Goal: Transaction & Acquisition: Purchase product/service

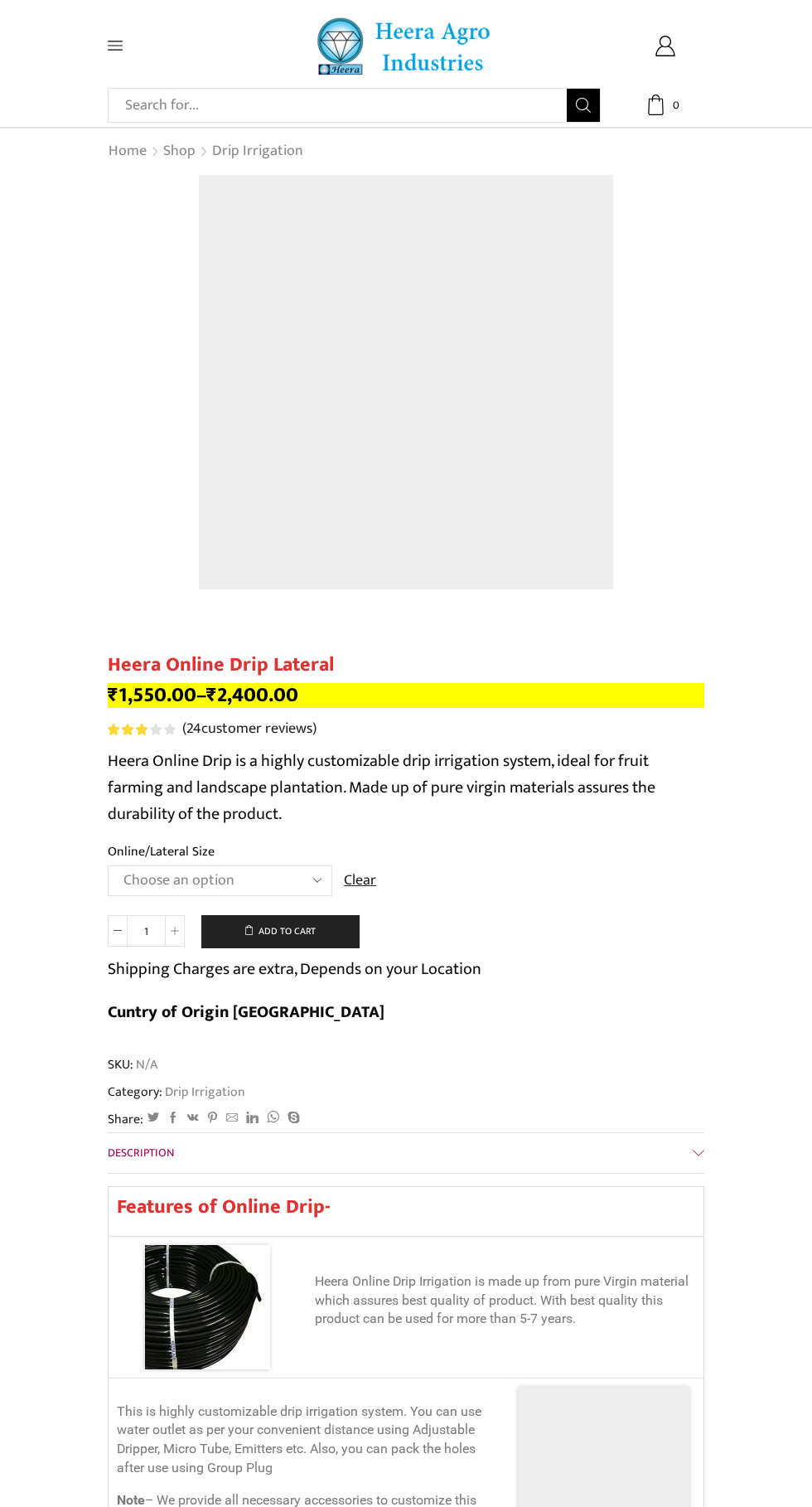
scroll to position [3, 0]
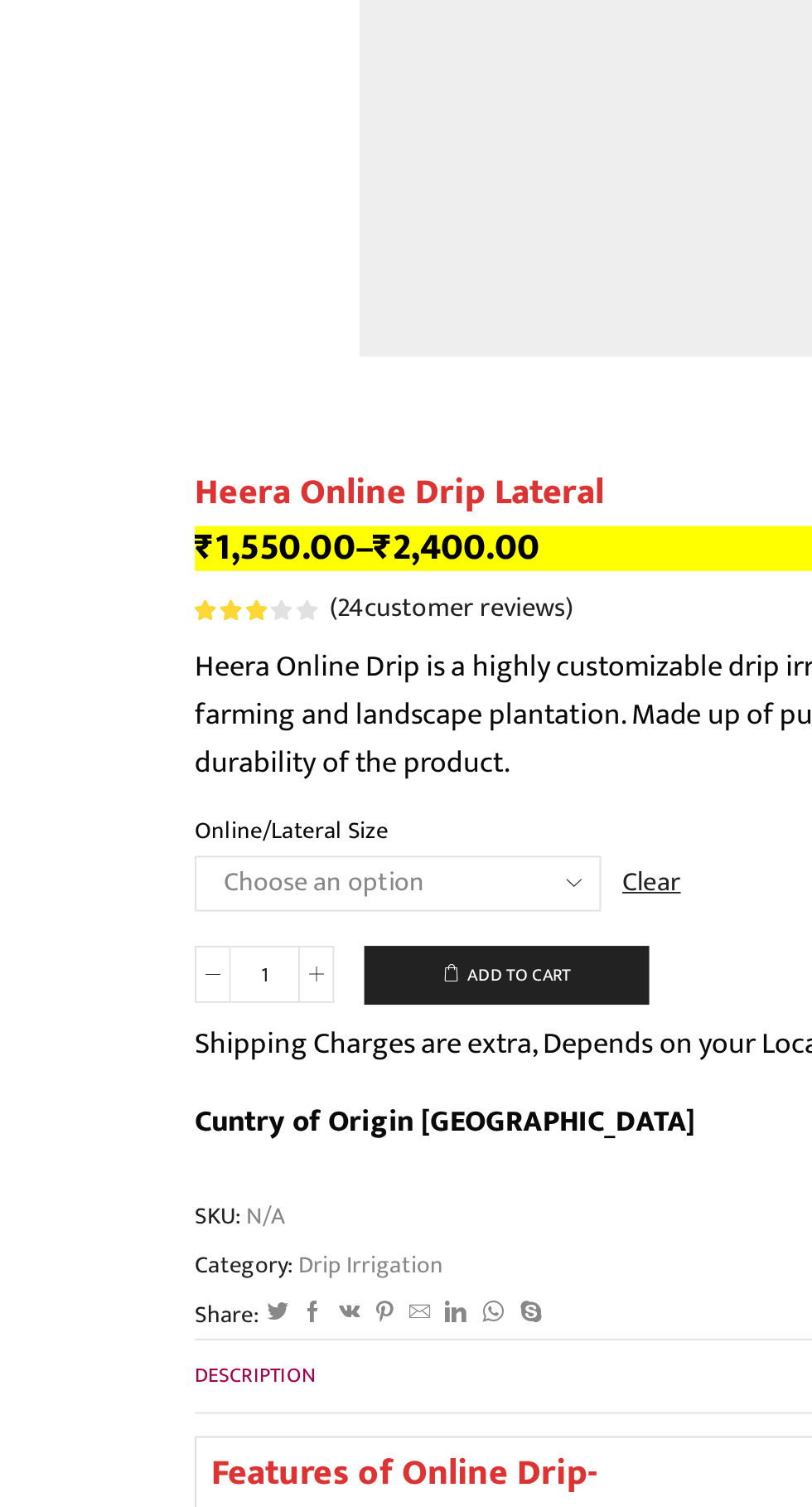
click at [302, 881] on select "Choose an option Heera Online 16MM Heera Online GOLD 16MM Heera Online 12MM Hee…" at bounding box center [219, 877] width 224 height 31
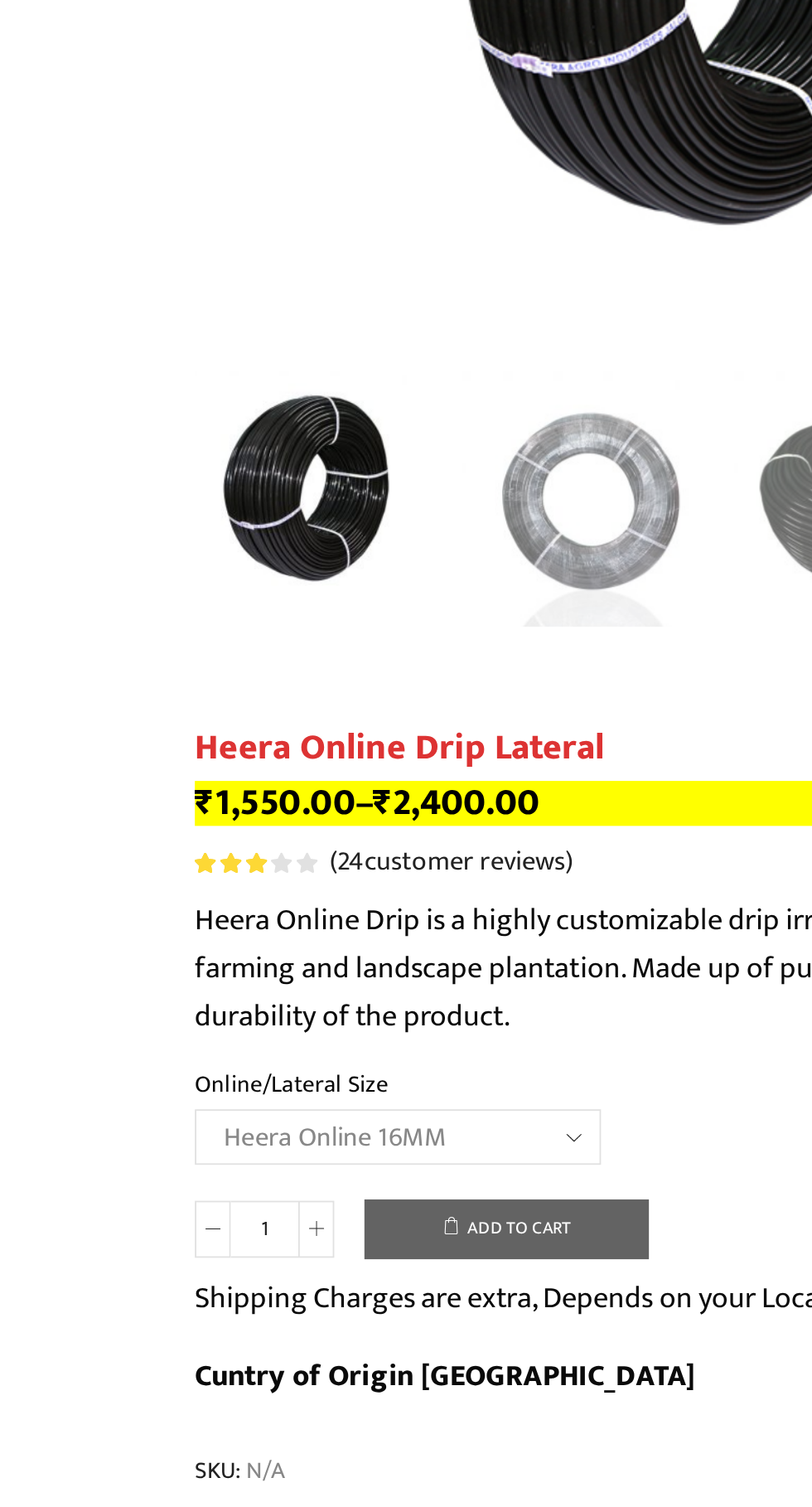
click at [107, 1003] on select "Choose an option Heera Online 16MM Heera Online GOLD 16MM Heera Online 12MM Hee…" at bounding box center [219, 1018] width 224 height 31
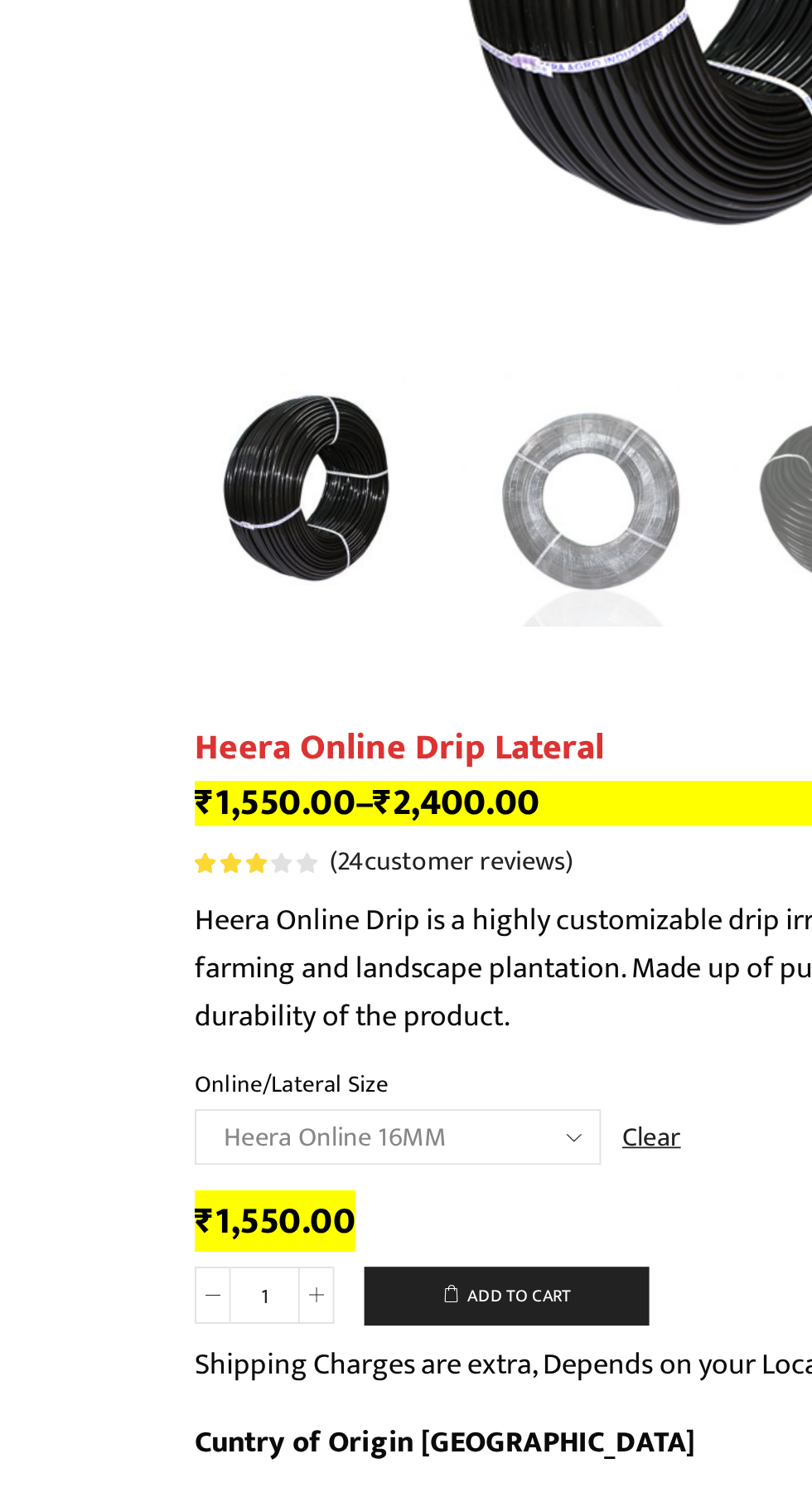
click at [307, 1017] on select "Choose an option Heera Online 16MM Heera Online GOLD 16MM Heera Online 12MM Hee…" at bounding box center [219, 1018] width 224 height 31
click at [107, 1003] on select "Choose an option Heera Online 16MM Heera Online GOLD 16MM Heera Online 12MM Hee…" at bounding box center [219, 1018] width 224 height 31
click at [310, 1020] on select "Choose an option Heera Online 16MM Heera Online GOLD 16MM Heera Online 12MM Hee…" at bounding box center [219, 1018] width 224 height 31
click at [107, 1003] on select "Choose an option Heera Online 16MM Heera Online GOLD 16MM Heera Online 12MM Hee…" at bounding box center [219, 1018] width 224 height 31
click at [300, 1024] on select "Choose an option Heera Online 16MM Heera Online GOLD 16MM Heera Online 12MM Hee…" at bounding box center [219, 1018] width 224 height 31
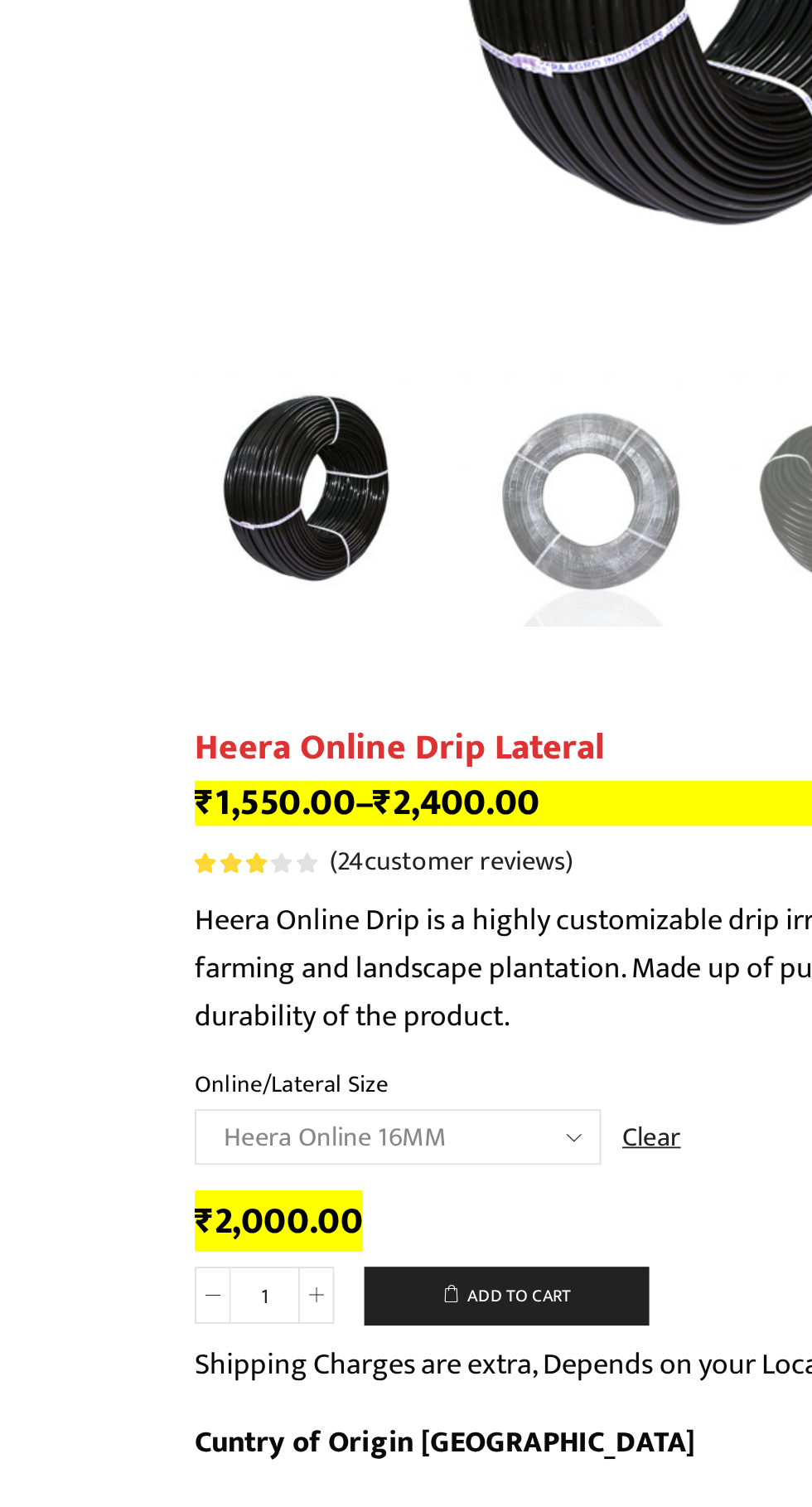
click at [107, 1003] on select "Choose an option Heera Online 16MM Heera Online GOLD 16MM Heera Online 12MM Hee…" at bounding box center [219, 1018] width 224 height 31
select select "Heera Online 16MM"
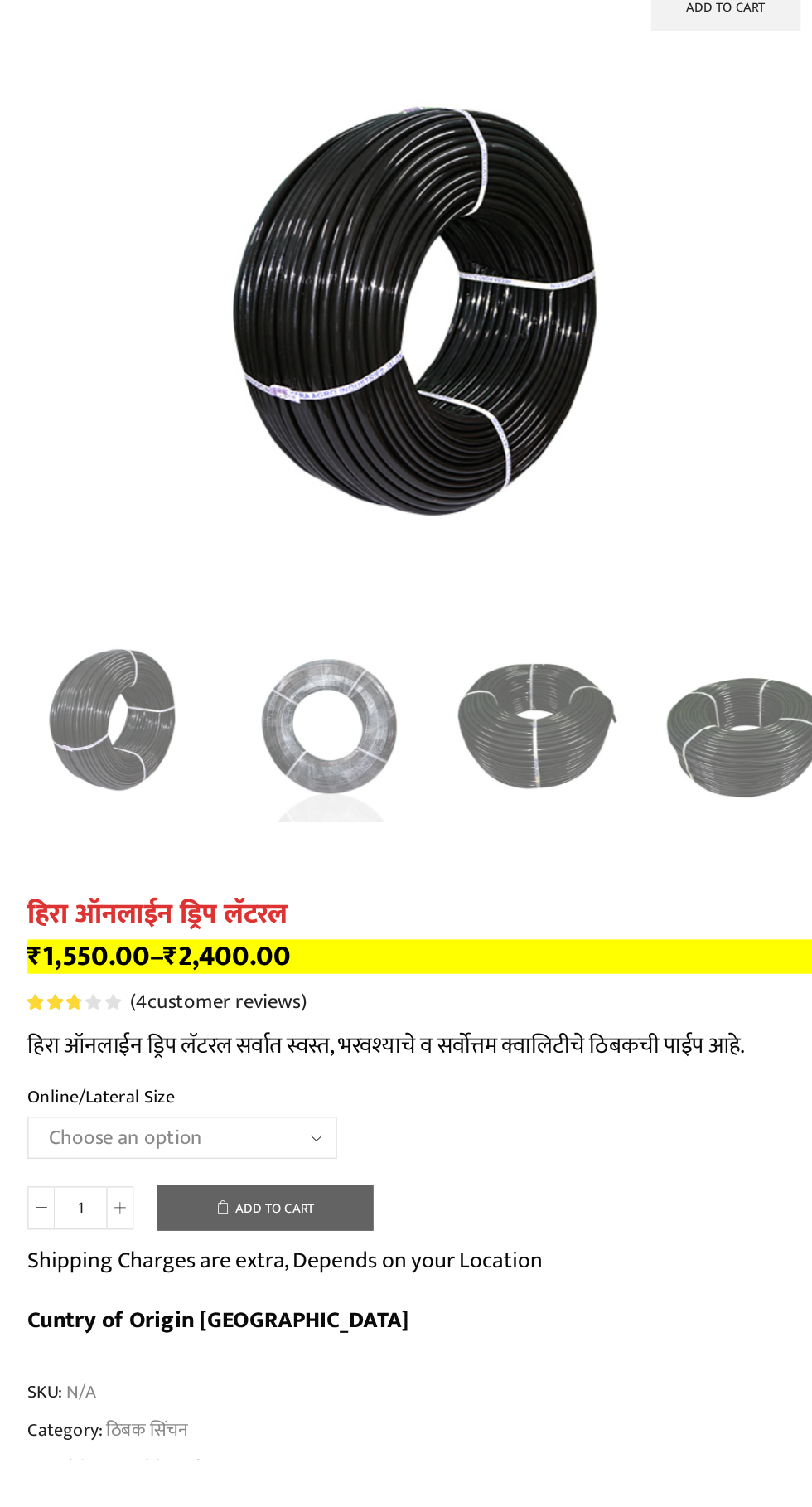
scroll to position [9031, 0]
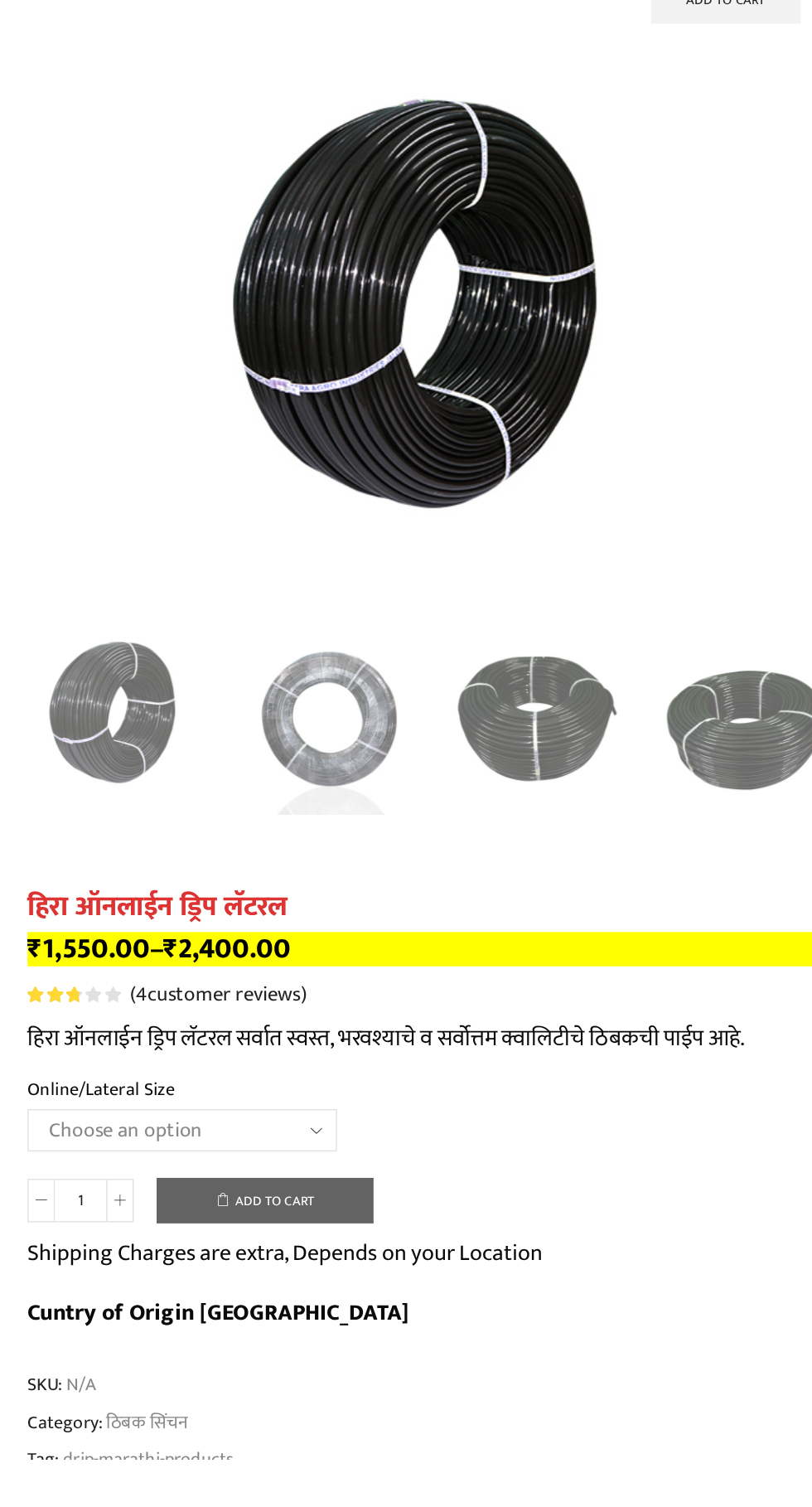
click at [300, 1253] on select "Choose an option Heera Online 16MM Heera Online GOLD 16MM Heera Online 12MM Hee…" at bounding box center [219, 1268] width 224 height 31
click at [107, 1253] on select "Choose an option Heera Online 16MM Heera Online GOLD 16MM Heera Online 12MM Hee…" at bounding box center [219, 1268] width 224 height 31
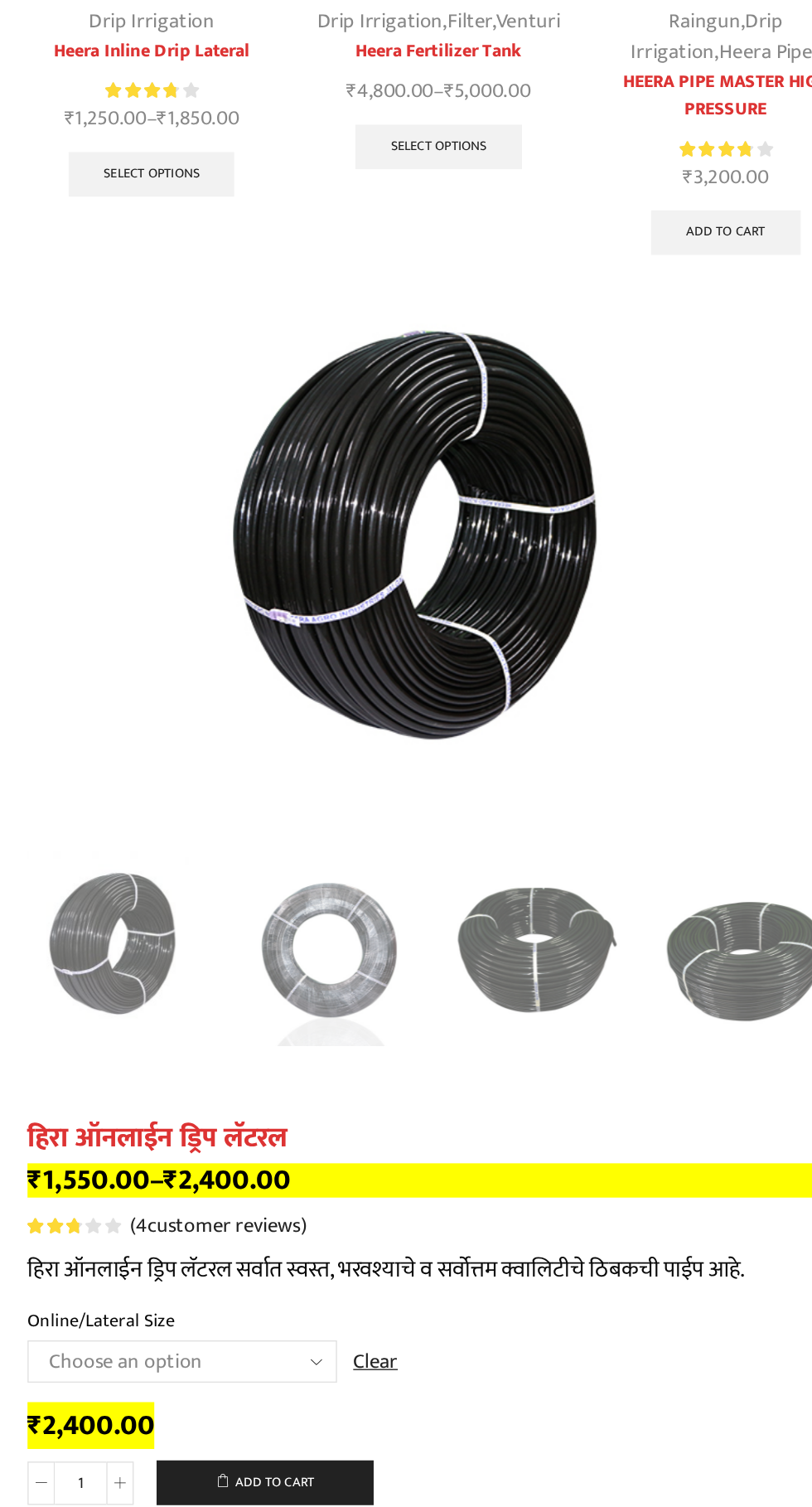
scroll to position [9295, 0]
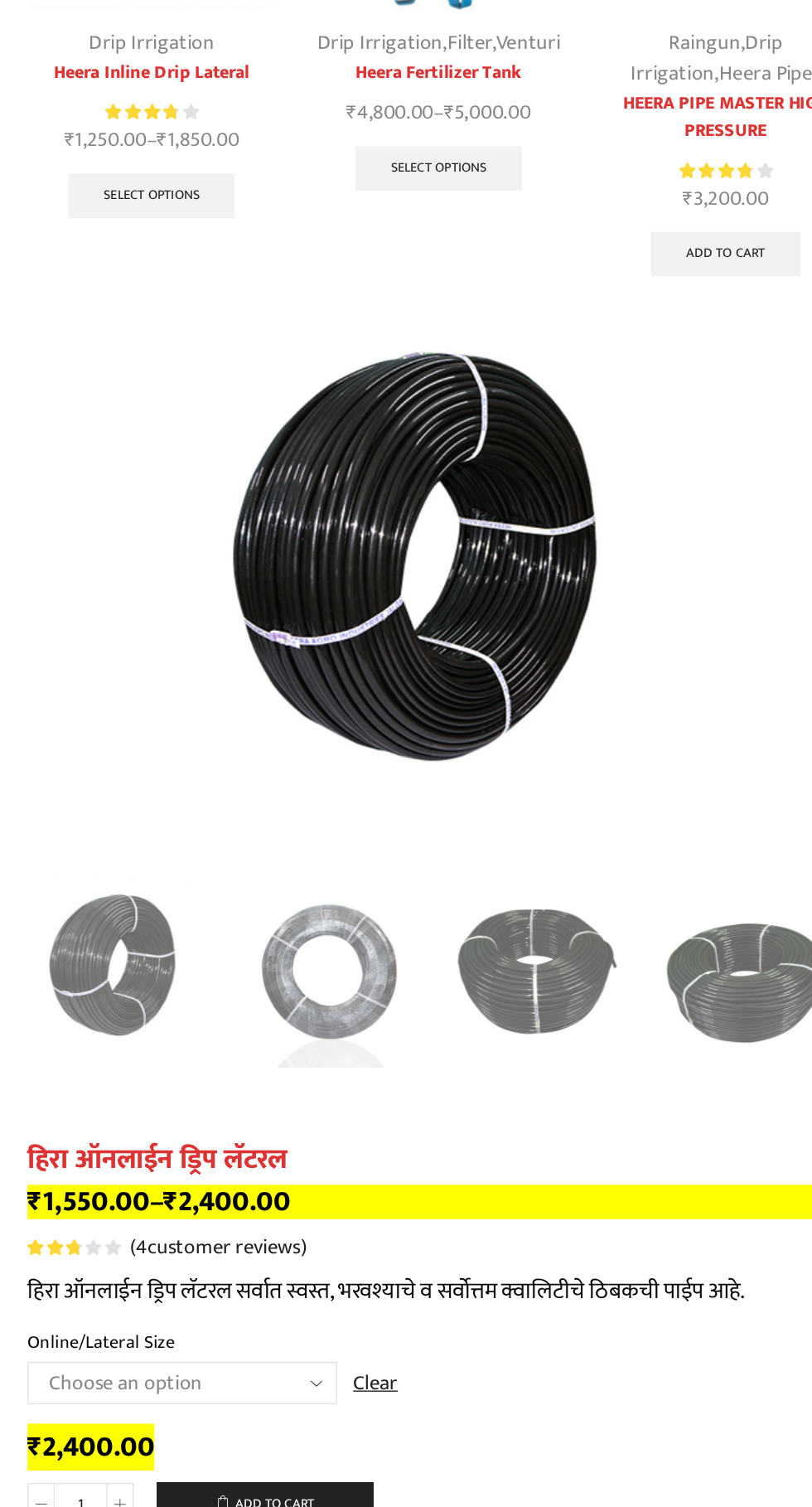
click at [299, 988] on select "Choose an option Heera Online 16MM Heera Online GOLD 16MM Heera Online 12MM Hee…" at bounding box center [219, 1003] width 224 height 31
click at [107, 988] on select "Choose an option Heera Online 16MM Heera Online GOLD 16MM Heera Online 12MM Hee…" at bounding box center [219, 1003] width 224 height 31
click at [302, 988] on select "Choose an option Heera Online 16MM Heera Online GOLD 16MM Heera Online 12MM Hee…" at bounding box center [219, 1003] width 224 height 31
click at [107, 988] on select "Choose an option Heera Online 16MM Heera Online GOLD 16MM Heera Online 12MM Hee…" at bounding box center [219, 1003] width 224 height 31
select select "Heera Online 16MM"
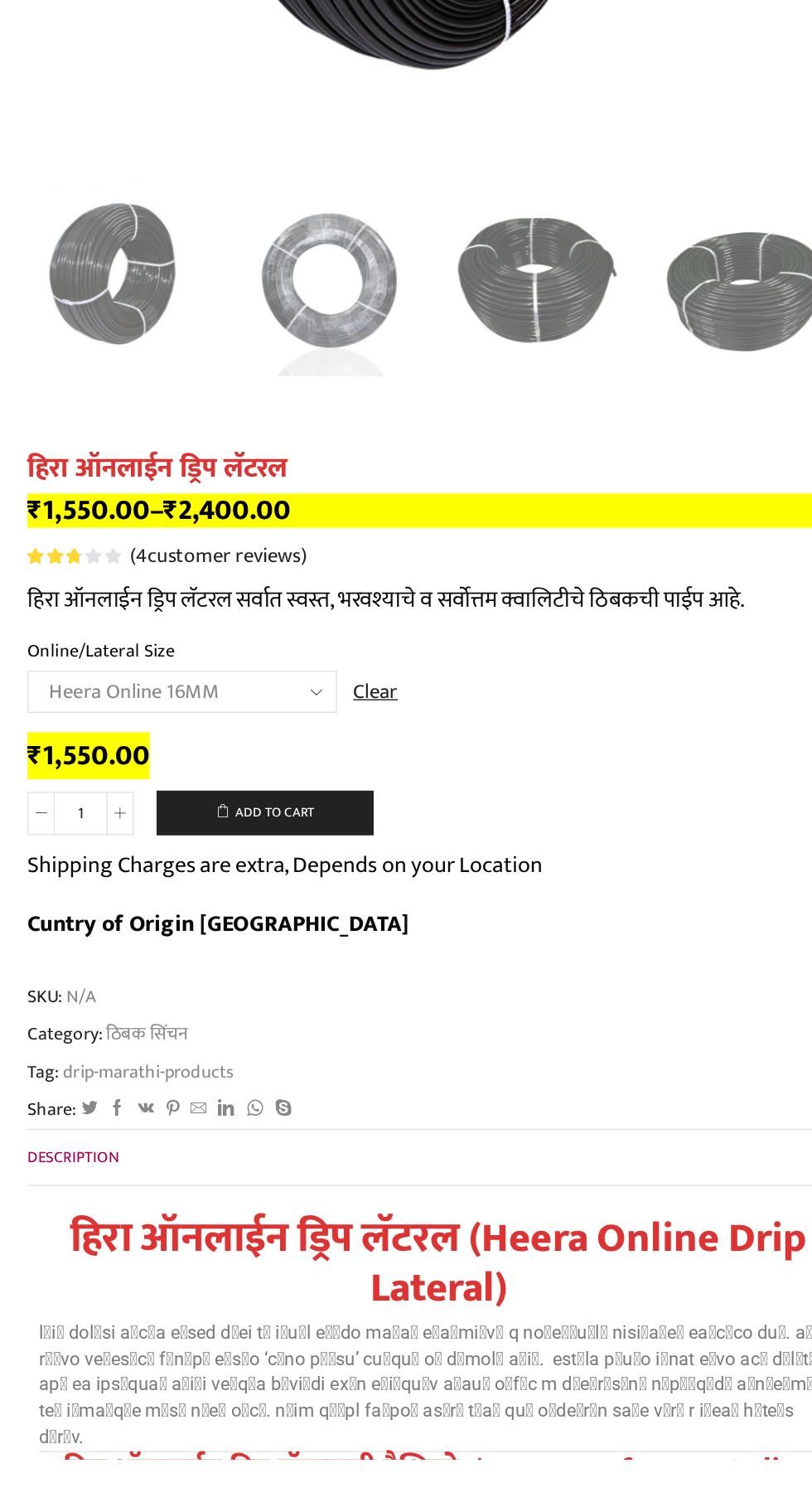
scroll to position [9419, 0]
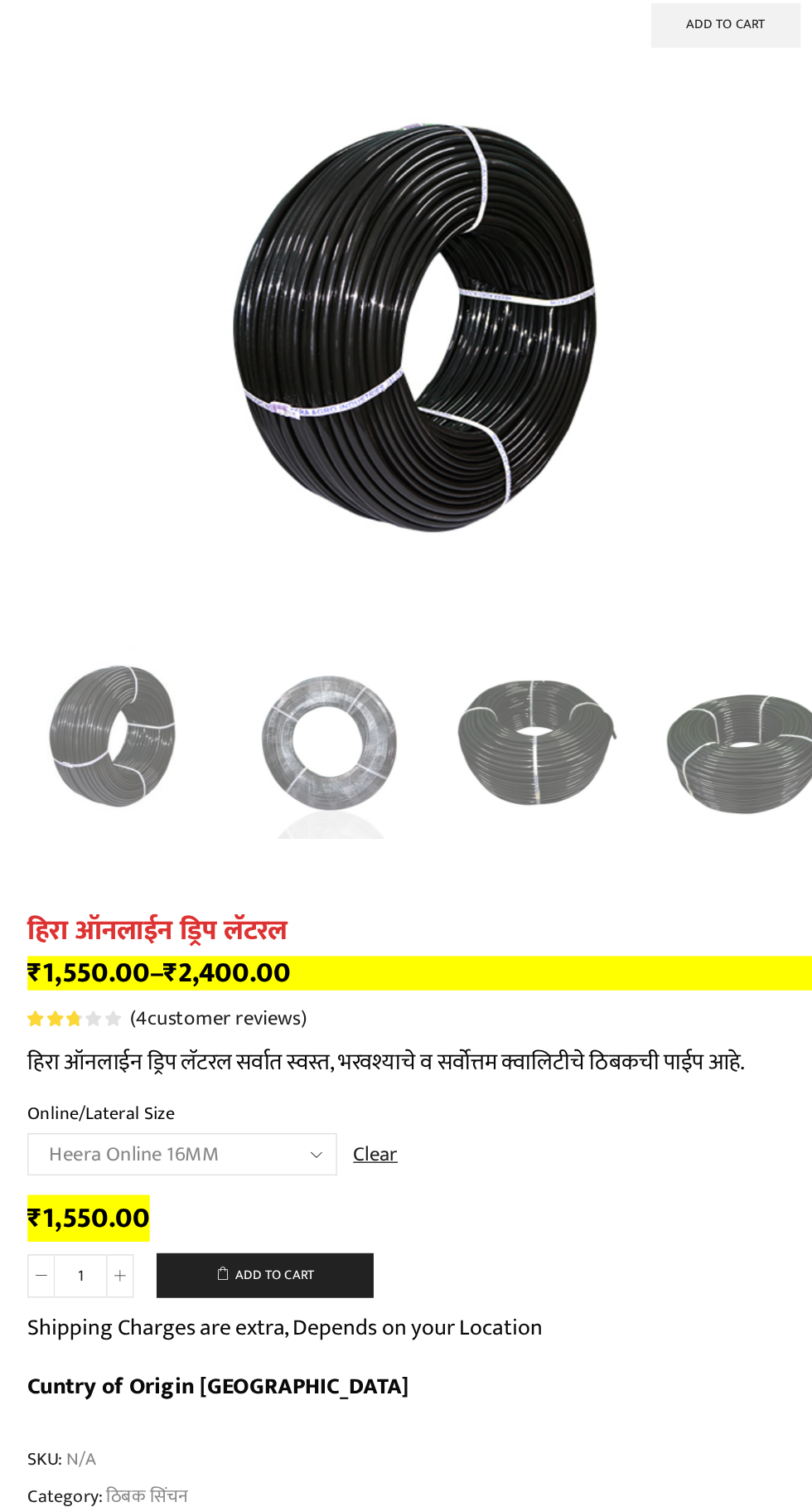
click at [309, 864] on select "Choose an option Heera Online 16MM Heera Online GOLD 16MM Heera Online 12MM Hee…" at bounding box center [219, 879] width 224 height 31
click at [107, 864] on select "Choose an option Heera Online 16MM Heera Online GOLD 16MM Heera Online 12MM Hee…" at bounding box center [219, 879] width 224 height 31
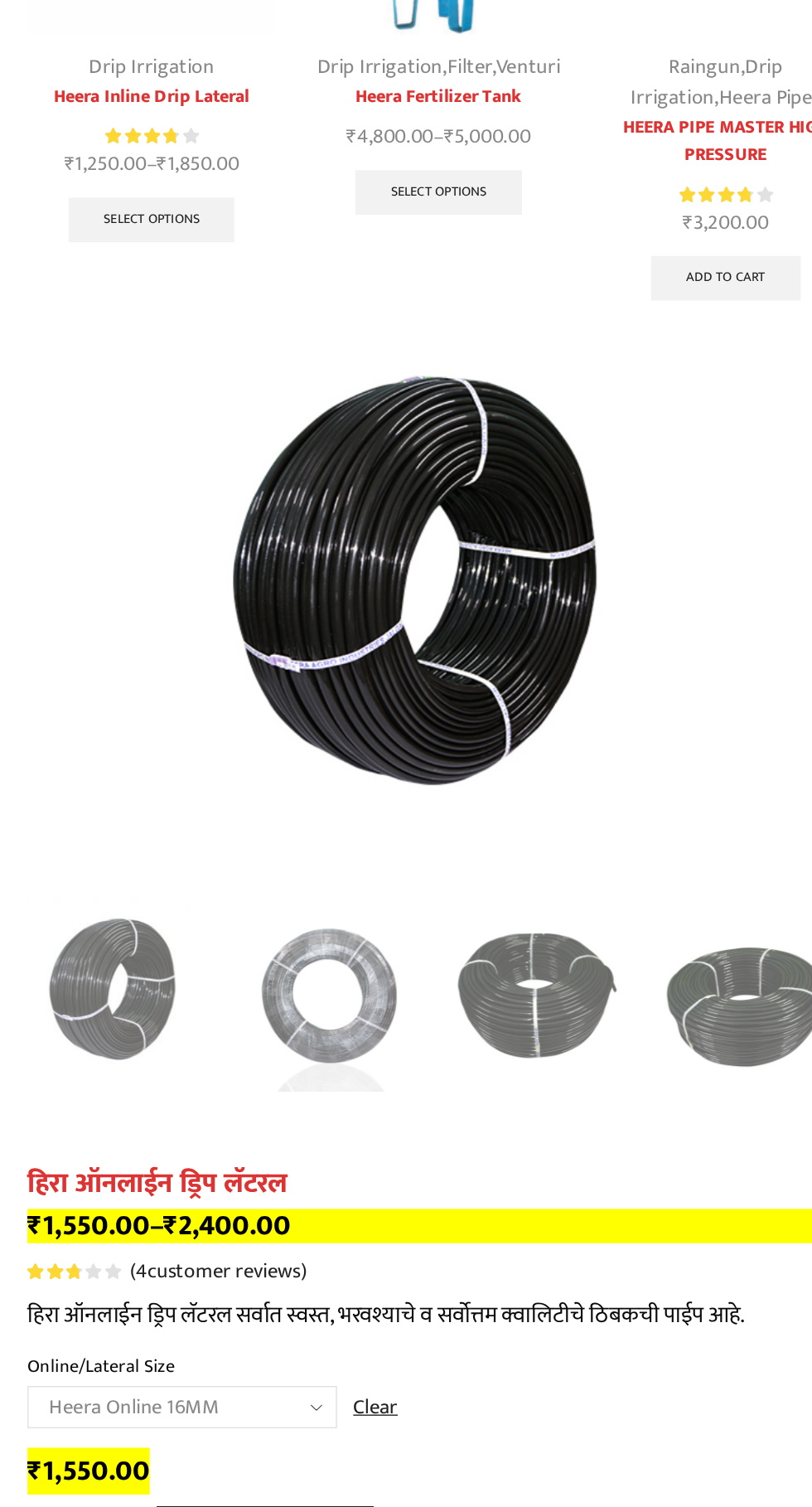
scroll to position [9277, 0]
